Goal: Information Seeking & Learning: Learn about a topic

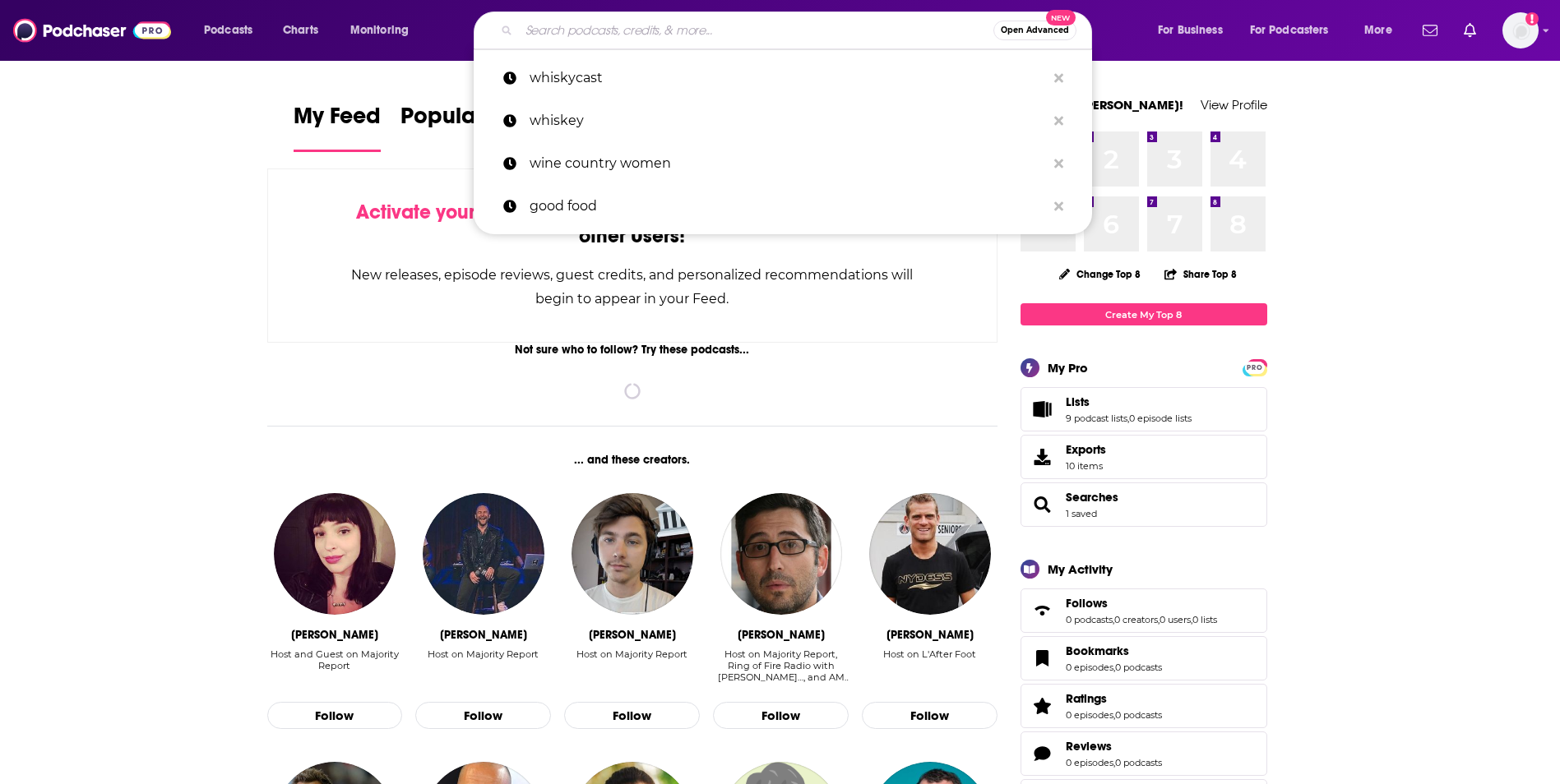
click at [783, 32] on input "Search podcasts, credits, & more..." at bounding box center [756, 31] width 475 height 26
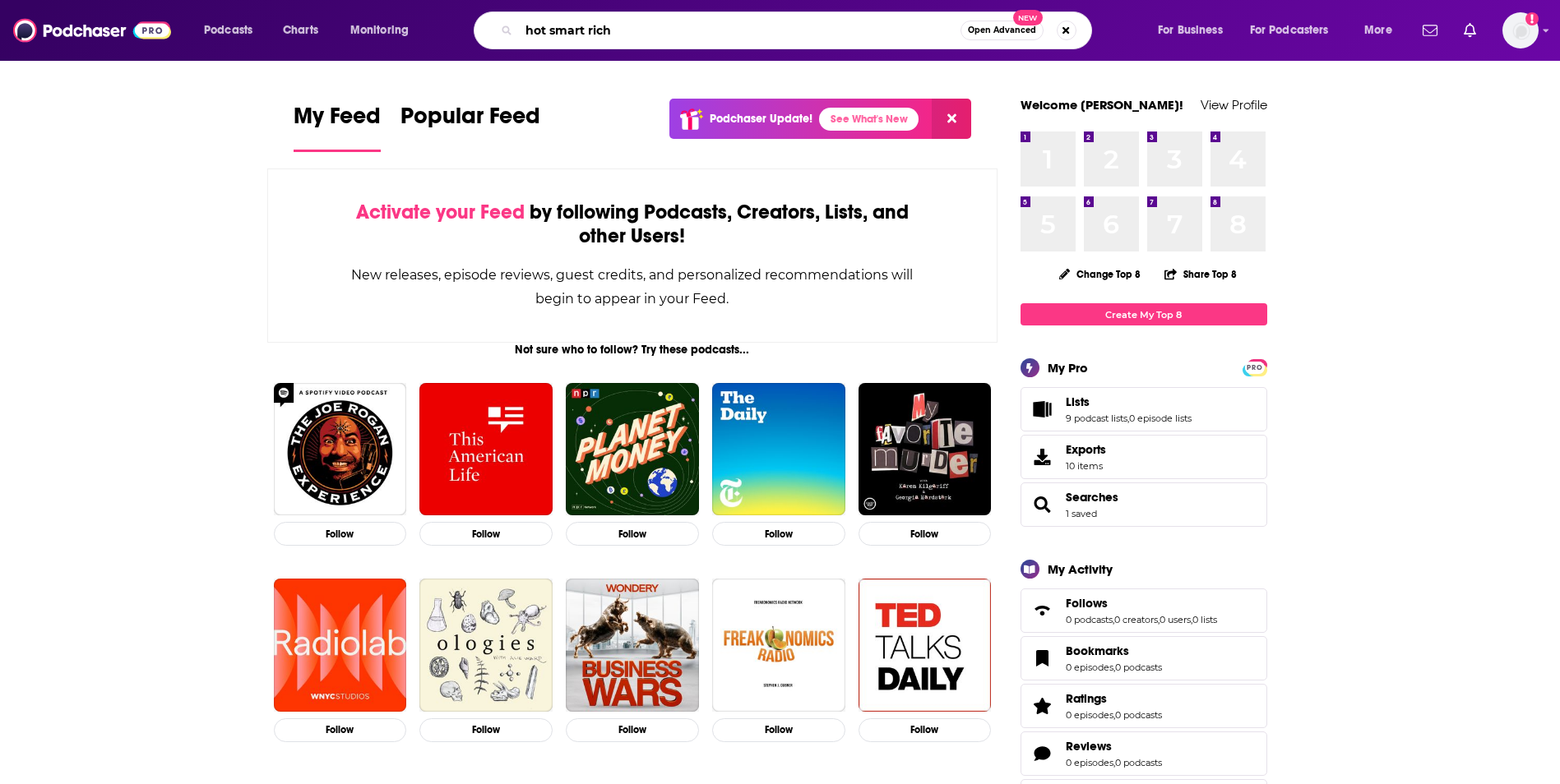
type input "hot smart rich"
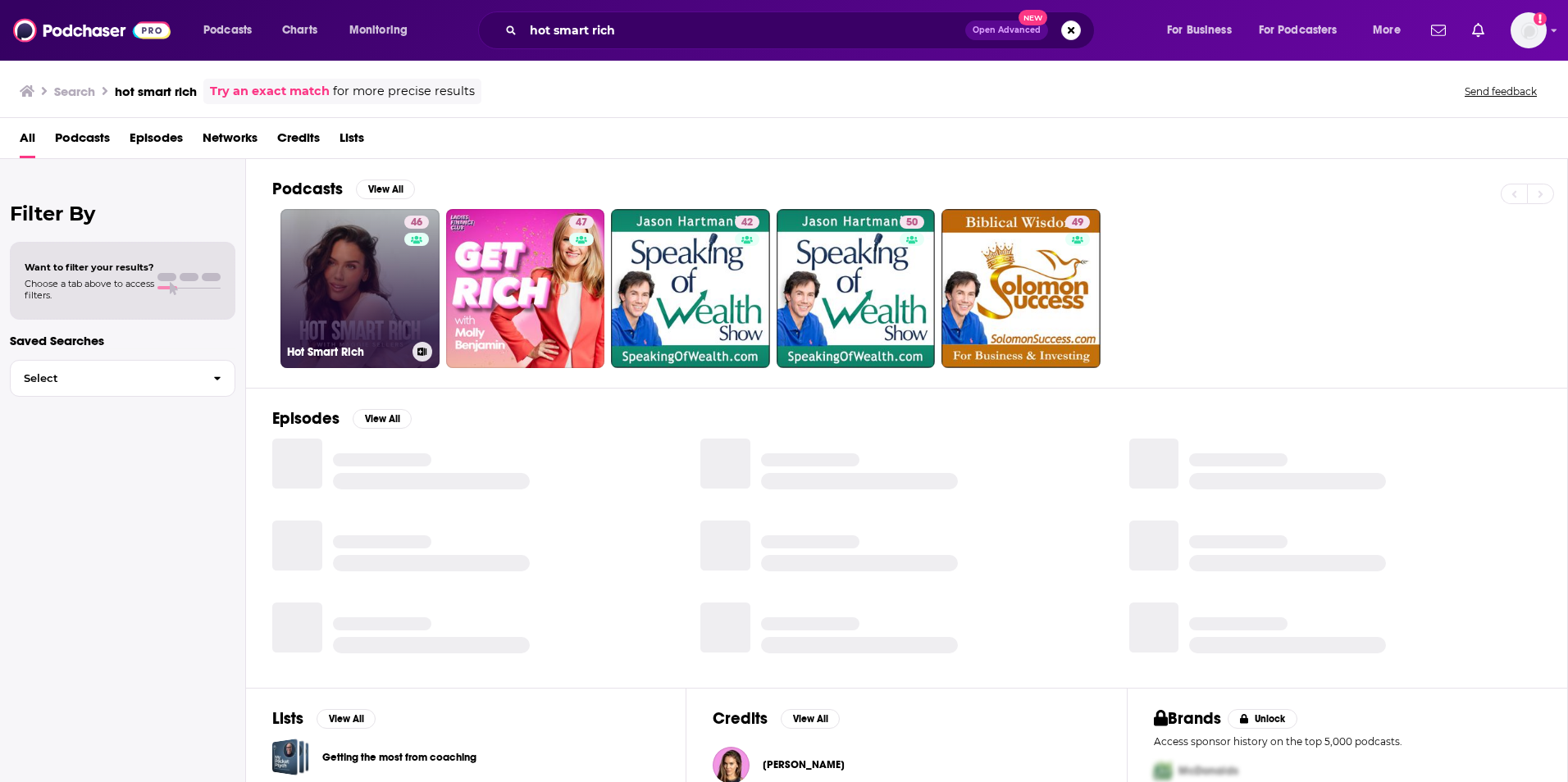
click at [386, 325] on link "46 Hot Smart Rich" at bounding box center [360, 288] width 159 height 159
